Goal: Task Accomplishment & Management: Manage account settings

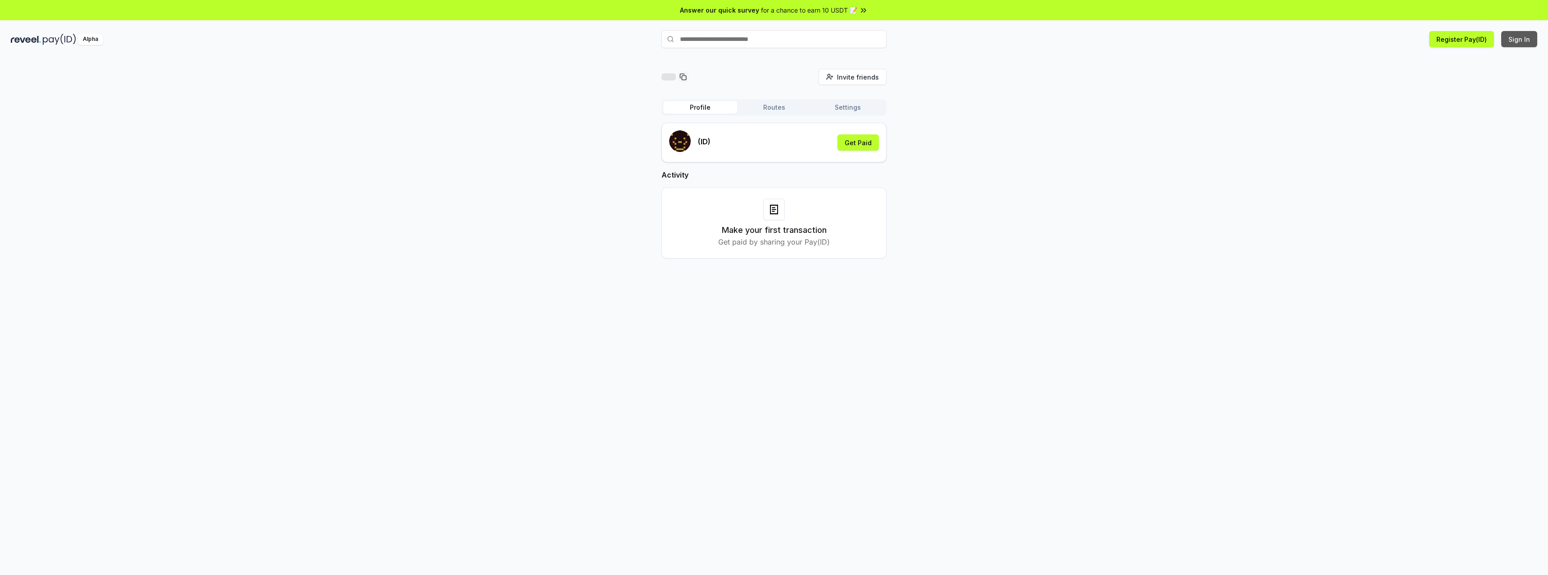
click at [1521, 39] on button "Sign In" at bounding box center [1519, 39] width 36 height 16
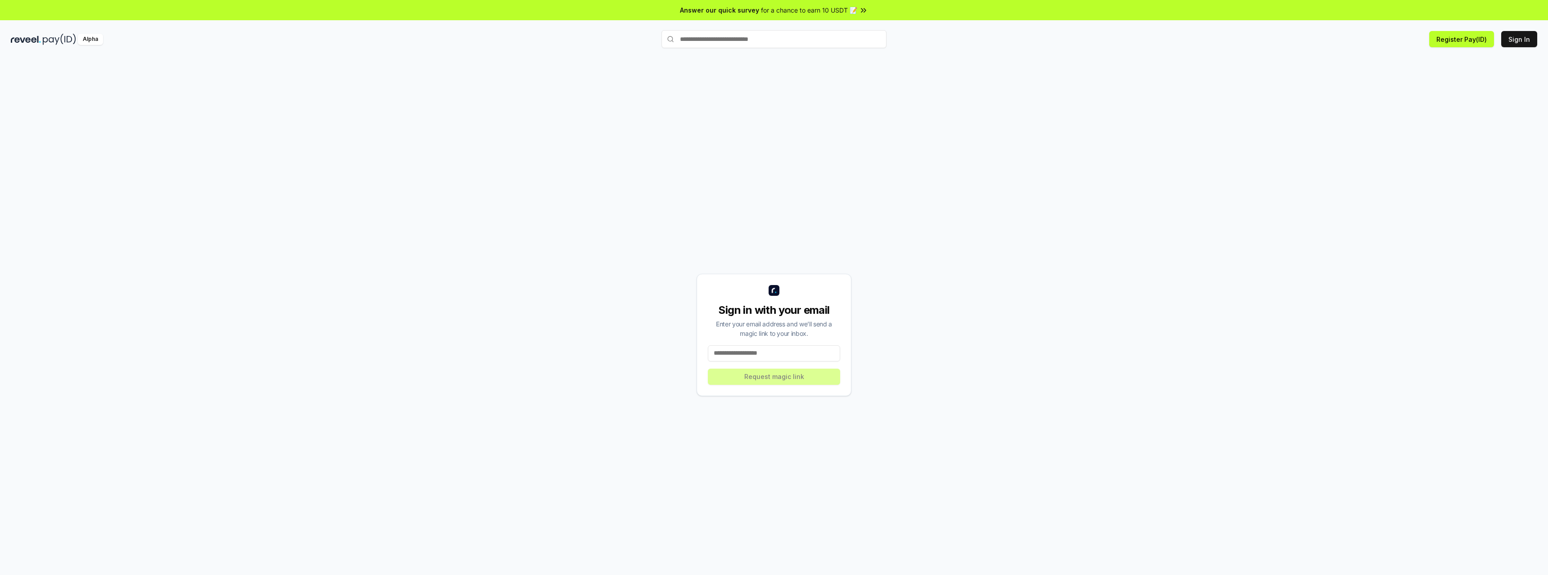
click at [785, 356] on input at bounding box center [774, 354] width 132 height 16
drag, startPoint x: 1383, startPoint y: 142, endPoint x: 1310, endPoint y: 162, distance: 76.2
click at [1383, 142] on div "Sign in with your email Enter your email address and we’ll send a magic link to…" at bounding box center [774, 335] width 1526 height 532
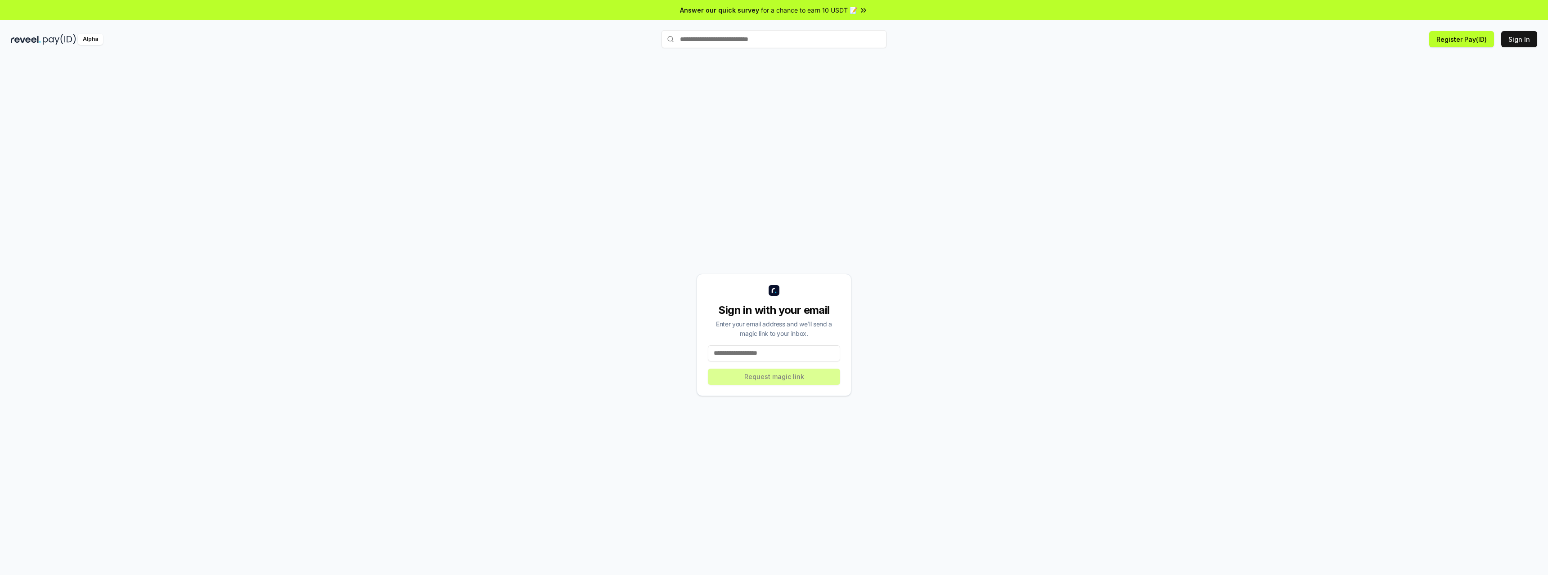
click at [764, 350] on input at bounding box center [774, 354] width 132 height 16
paste input "**********"
type input "**********"
click at [789, 377] on button "Request magic link" at bounding box center [774, 377] width 132 height 16
drag, startPoint x: 727, startPoint y: 340, endPoint x: 848, endPoint y: 340, distance: 120.6
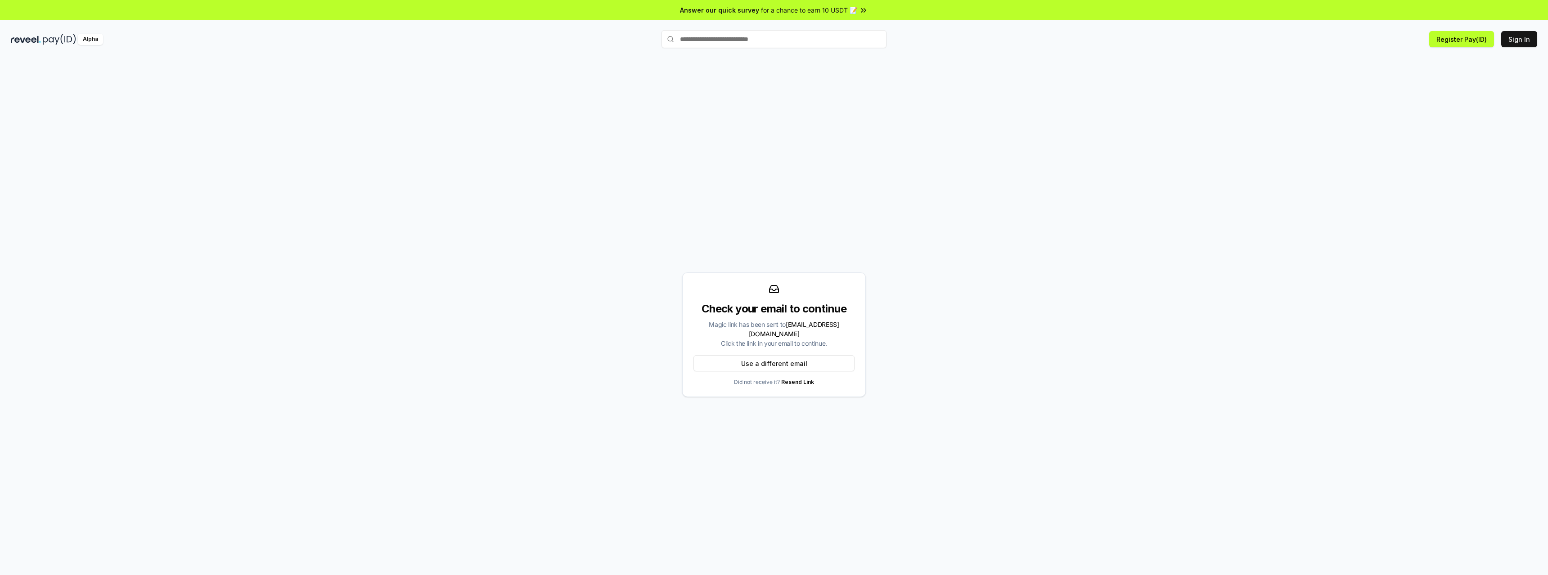
click at [848, 340] on div "Check your email to continue Magic link has been sent to w4772168@gmail.com Cli…" at bounding box center [774, 335] width 184 height 125
copy div "ck the link in your email to continue."
click at [1530, 39] on html "Answer our quick survey for a chance to earn 10 USDT 📝 Alpha Register Pay(ID)" at bounding box center [774, 287] width 1548 height 575
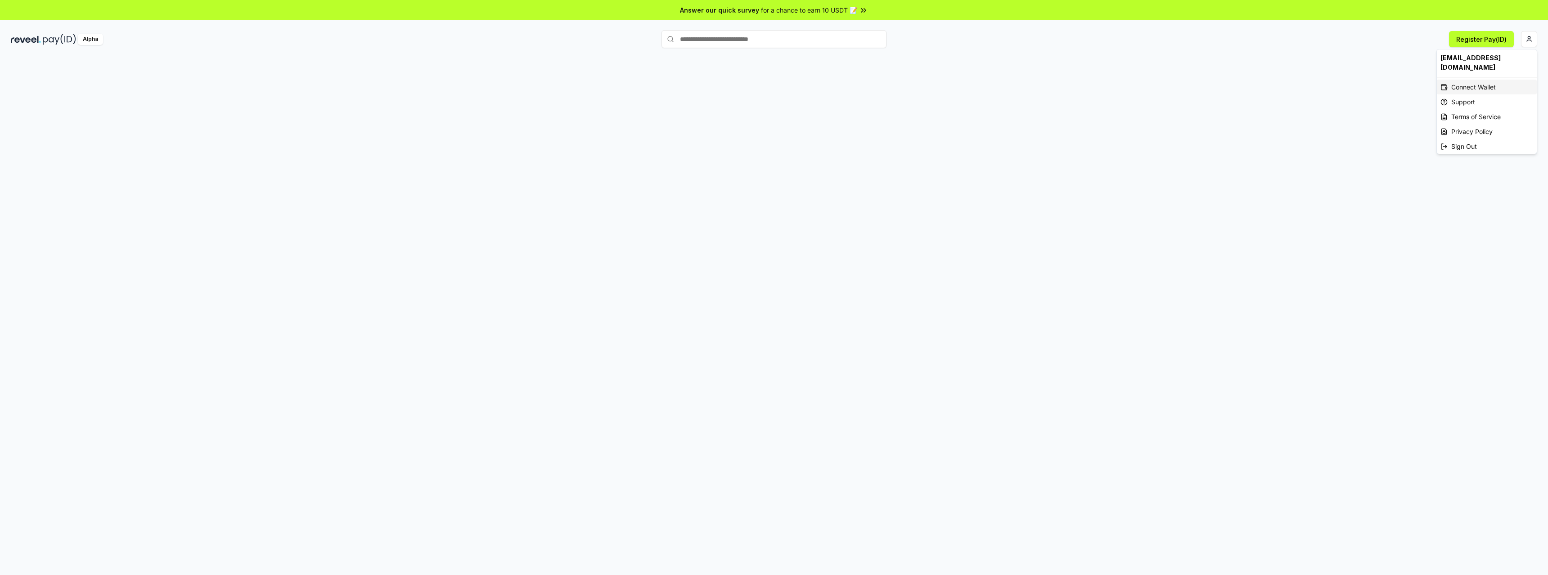
click at [1473, 80] on div "Connect Wallet" at bounding box center [1487, 87] width 100 height 15
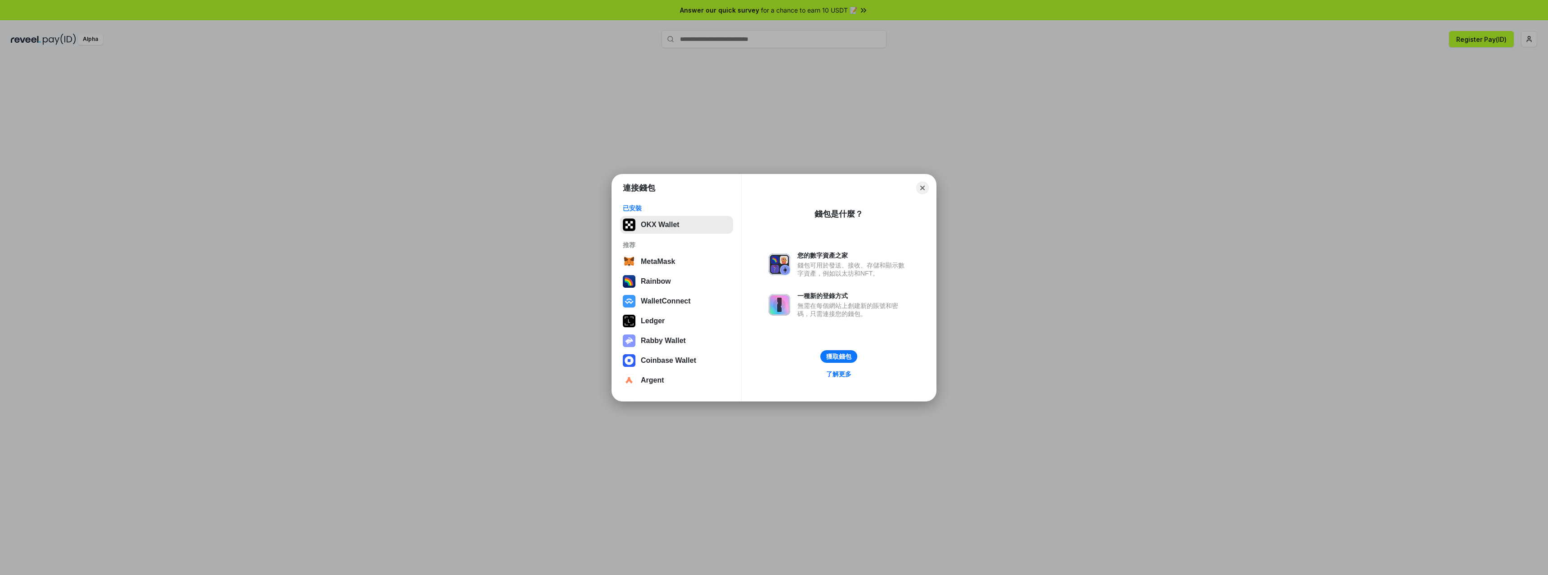
click at [683, 227] on button "OKX Wallet" at bounding box center [676, 225] width 113 height 18
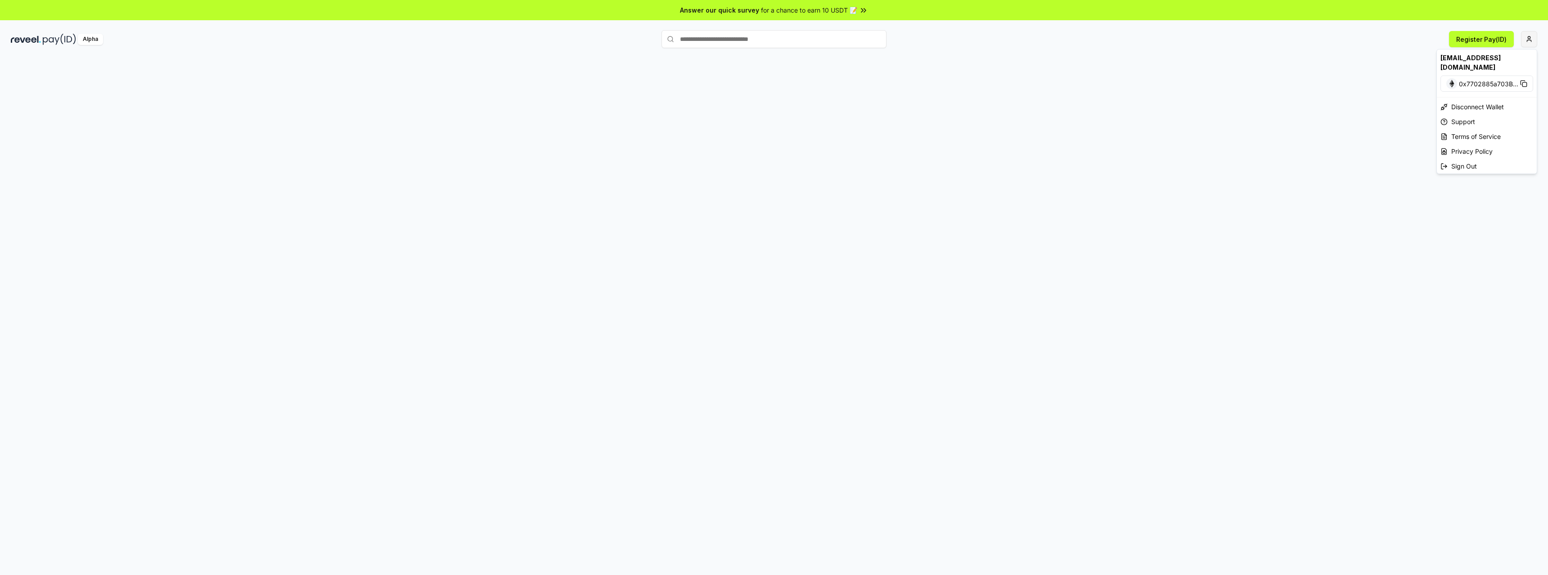
click at [1528, 41] on html "Answer our quick survey for a chance to earn 10 USDT 📝 Alpha Register Pay(ID) w…" at bounding box center [774, 287] width 1548 height 575
click at [764, 323] on html "Answer our quick survey for a chance to earn 10 USDT 📝 Alpha Register Pay(ID) R…" at bounding box center [774, 287] width 1548 height 575
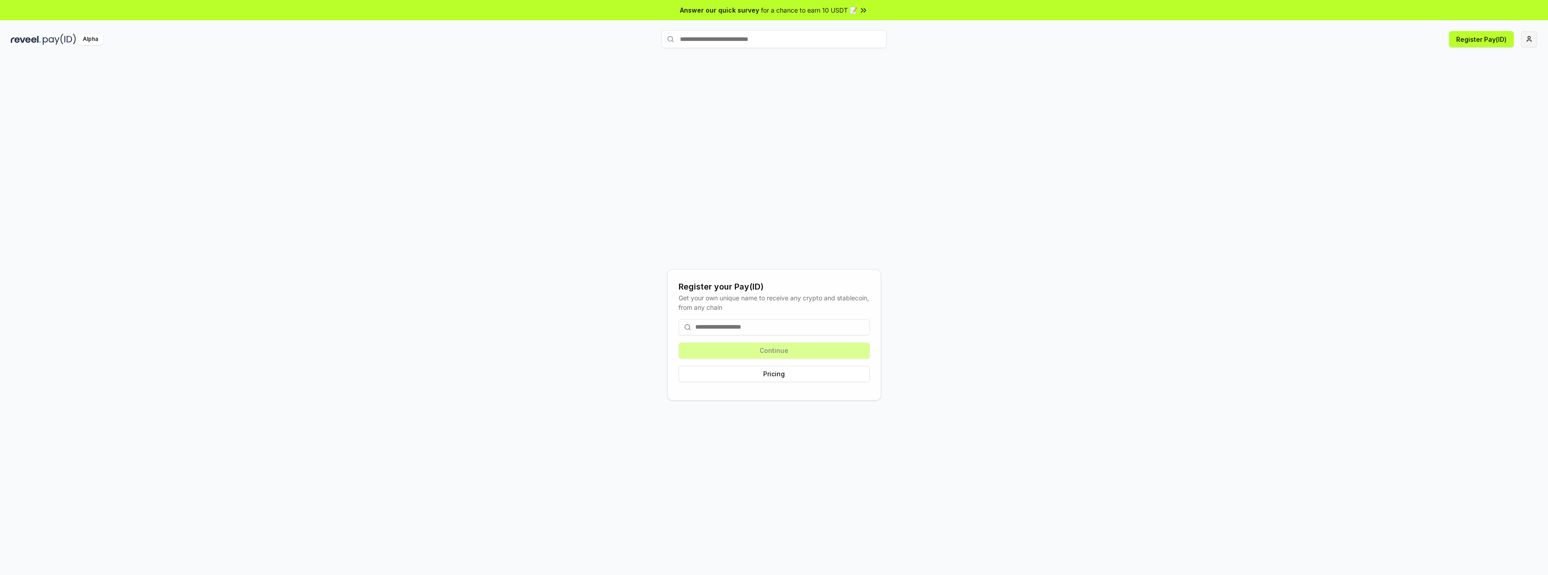
click at [764, 323] on input at bounding box center [773, 327] width 191 height 16
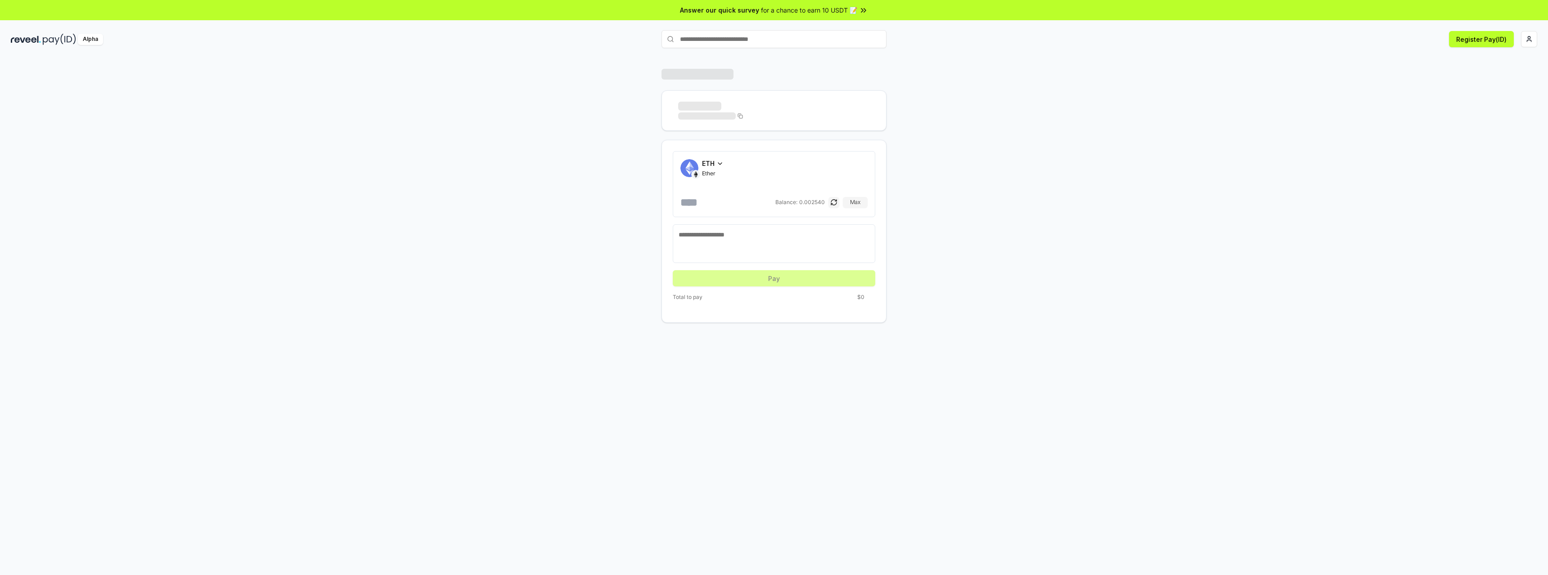
click at [815, 238] on textarea at bounding box center [773, 243] width 191 height 27
click at [829, 201] on button "button" at bounding box center [833, 202] width 11 height 11
click at [833, 198] on button "button" at bounding box center [833, 202] width 11 height 11
click at [713, 162] on span "ETH" at bounding box center [708, 163] width 13 height 9
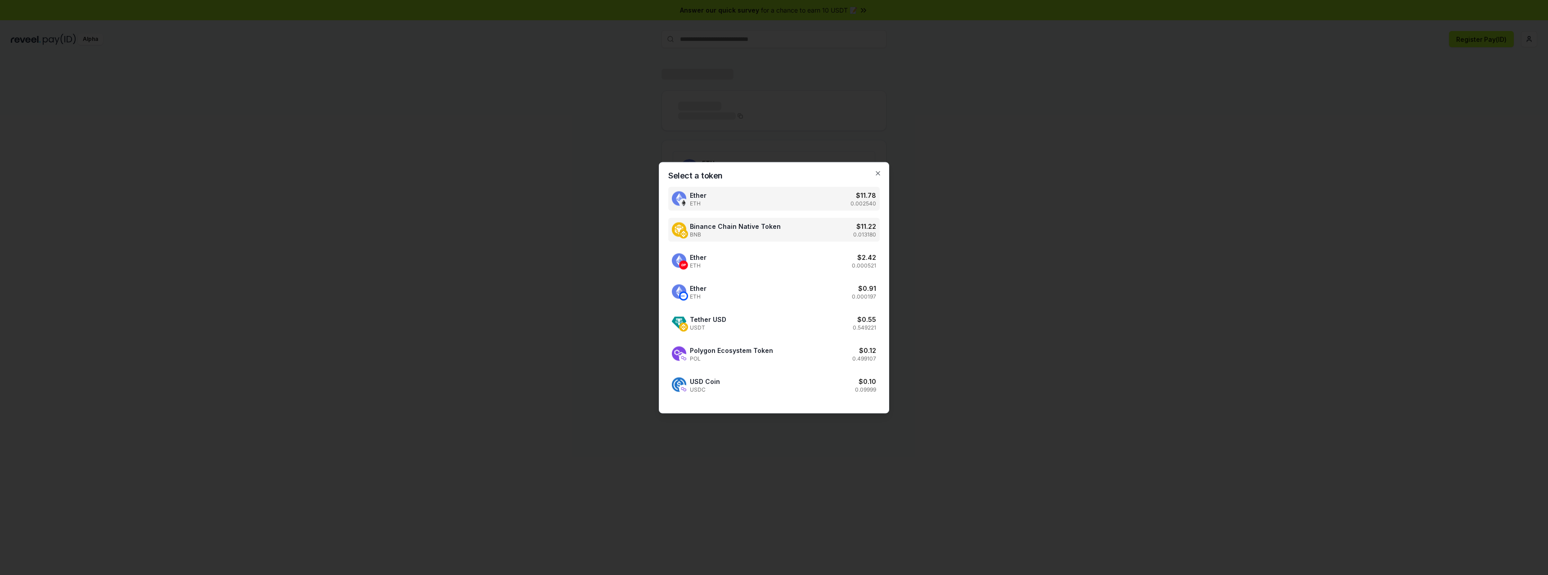
click at [766, 232] on span "BNB" at bounding box center [735, 234] width 91 height 7
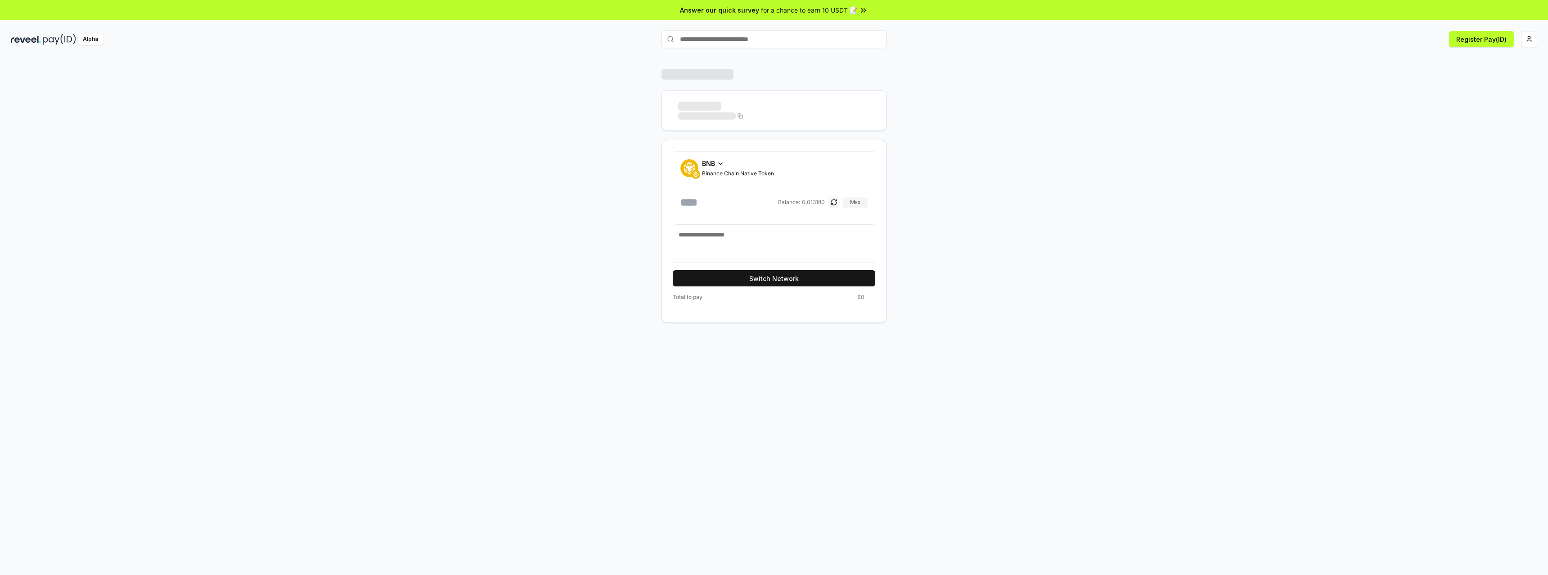
click at [832, 201] on button "button" at bounding box center [833, 202] width 11 height 11
